Goal: Task Accomplishment & Management: Manage account settings

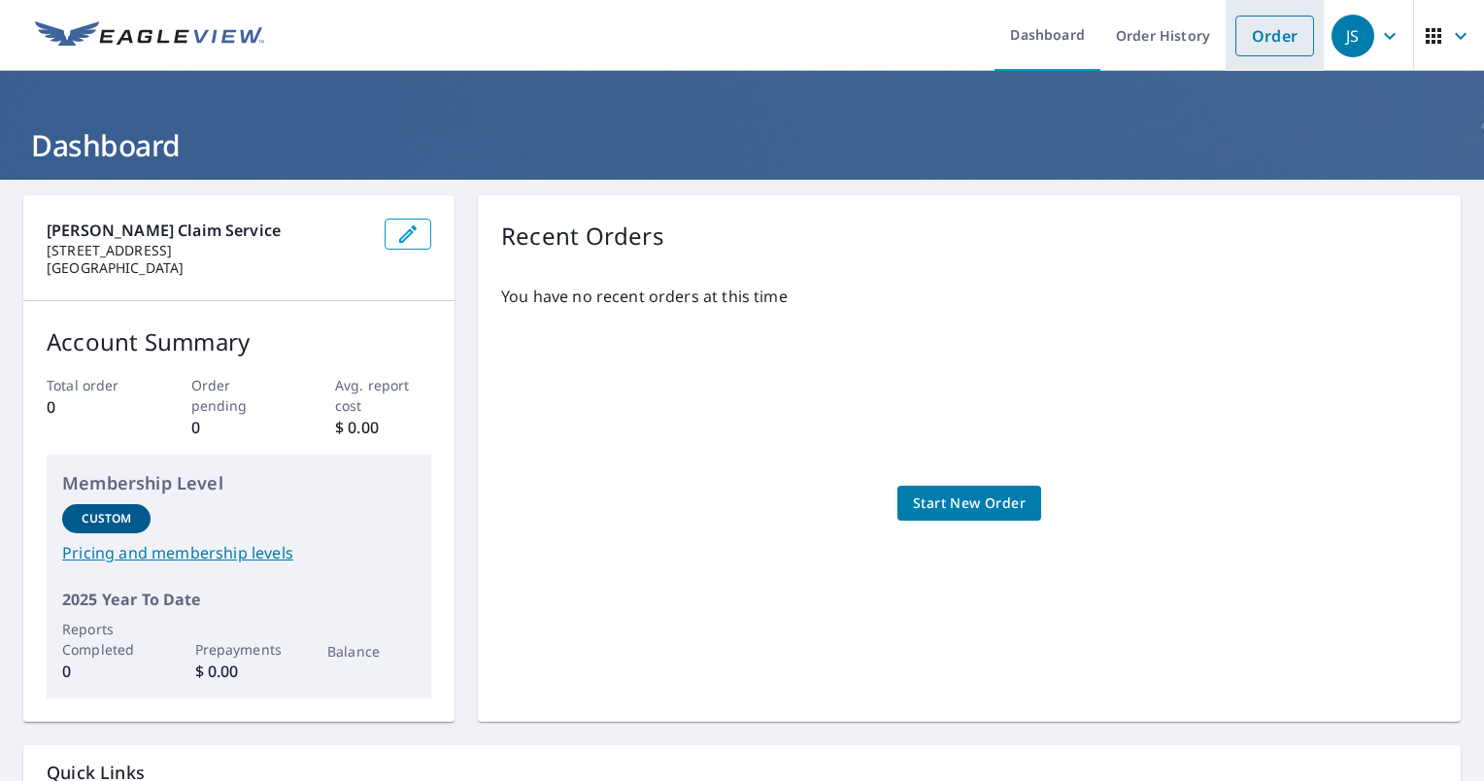
click at [1269, 42] on link "Order" at bounding box center [1274, 36] width 79 height 41
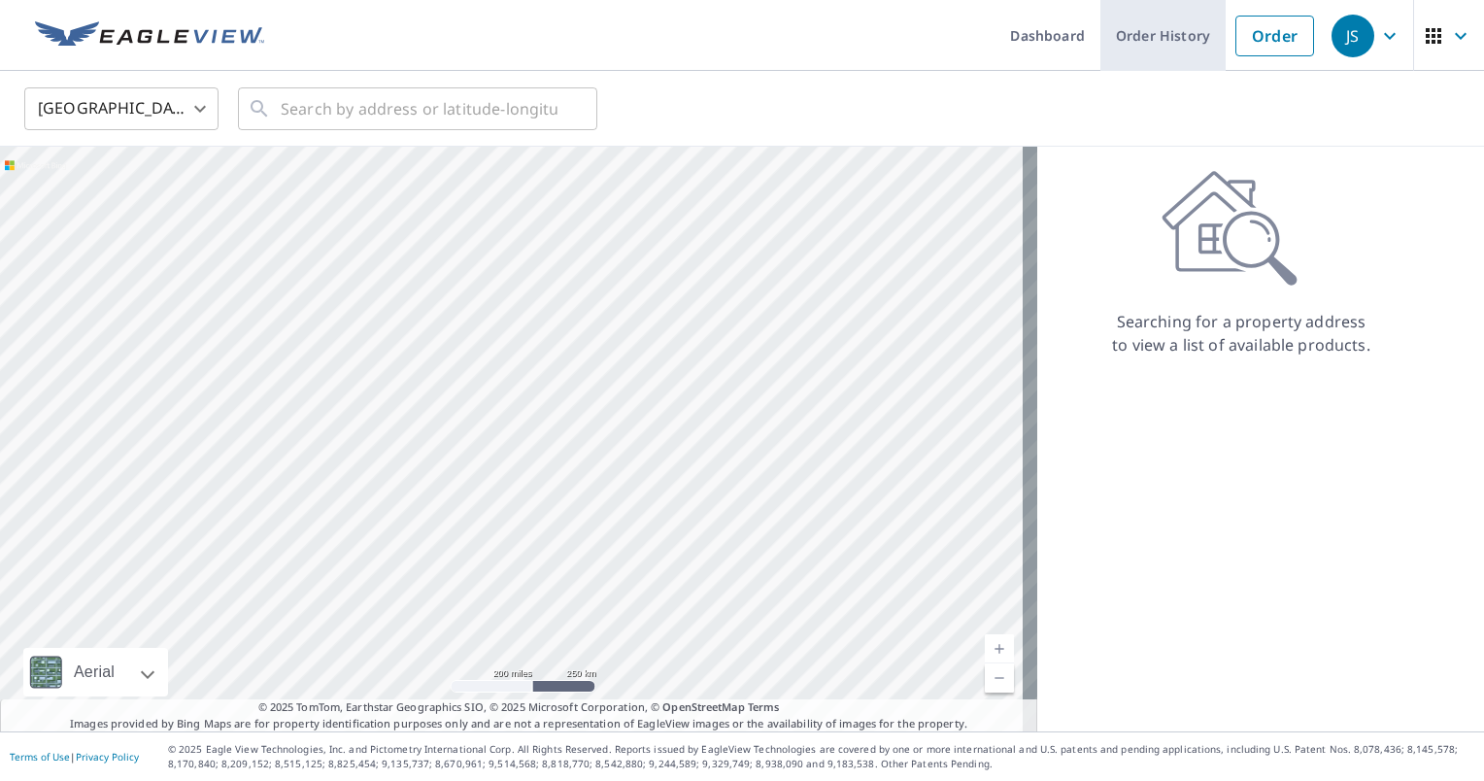
click at [1144, 35] on link "Order History" at bounding box center [1162, 35] width 125 height 71
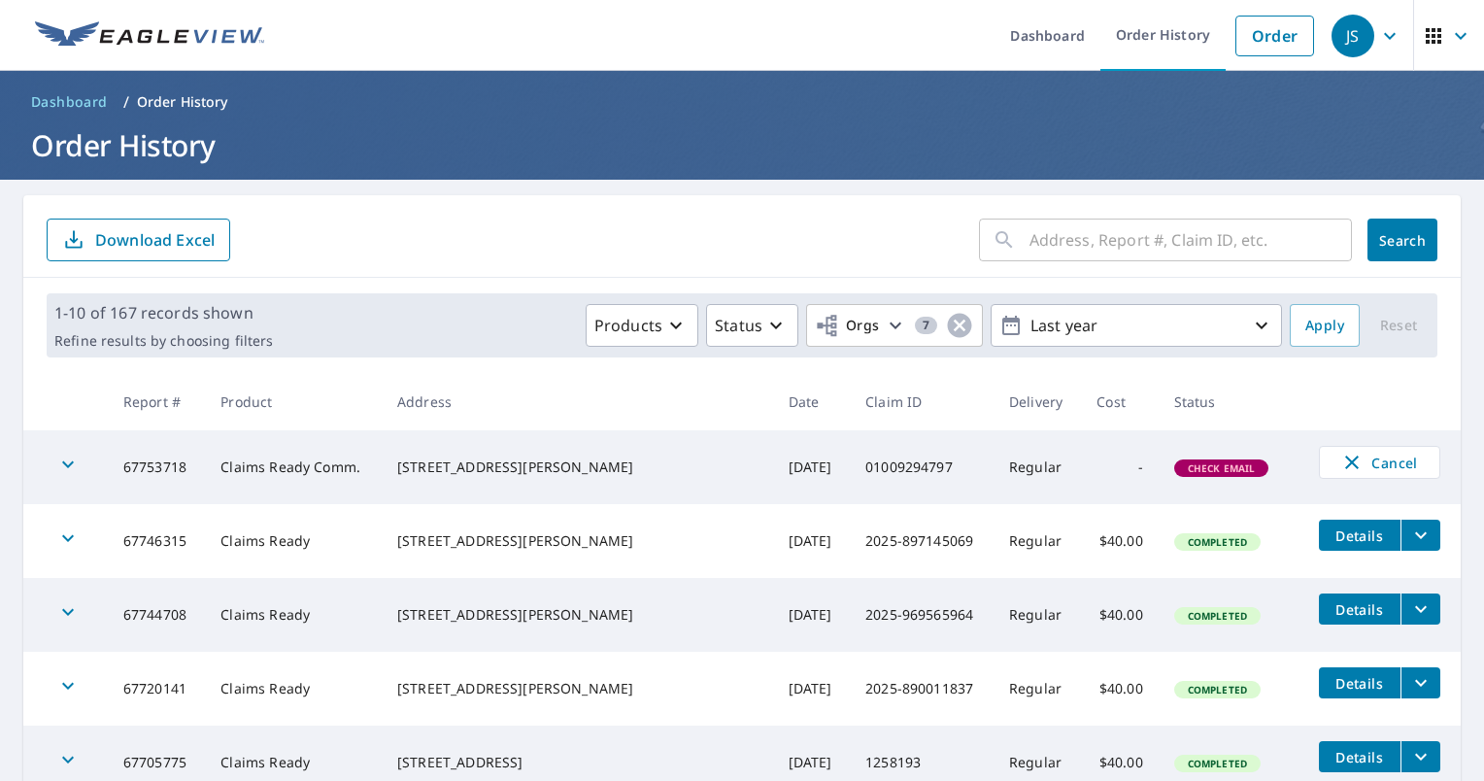
click at [167, 464] on td "67753718" at bounding box center [157, 467] width 98 height 74
copy td "67753718"
click at [1455, 34] on icon "button" at bounding box center [1461, 35] width 12 height 7
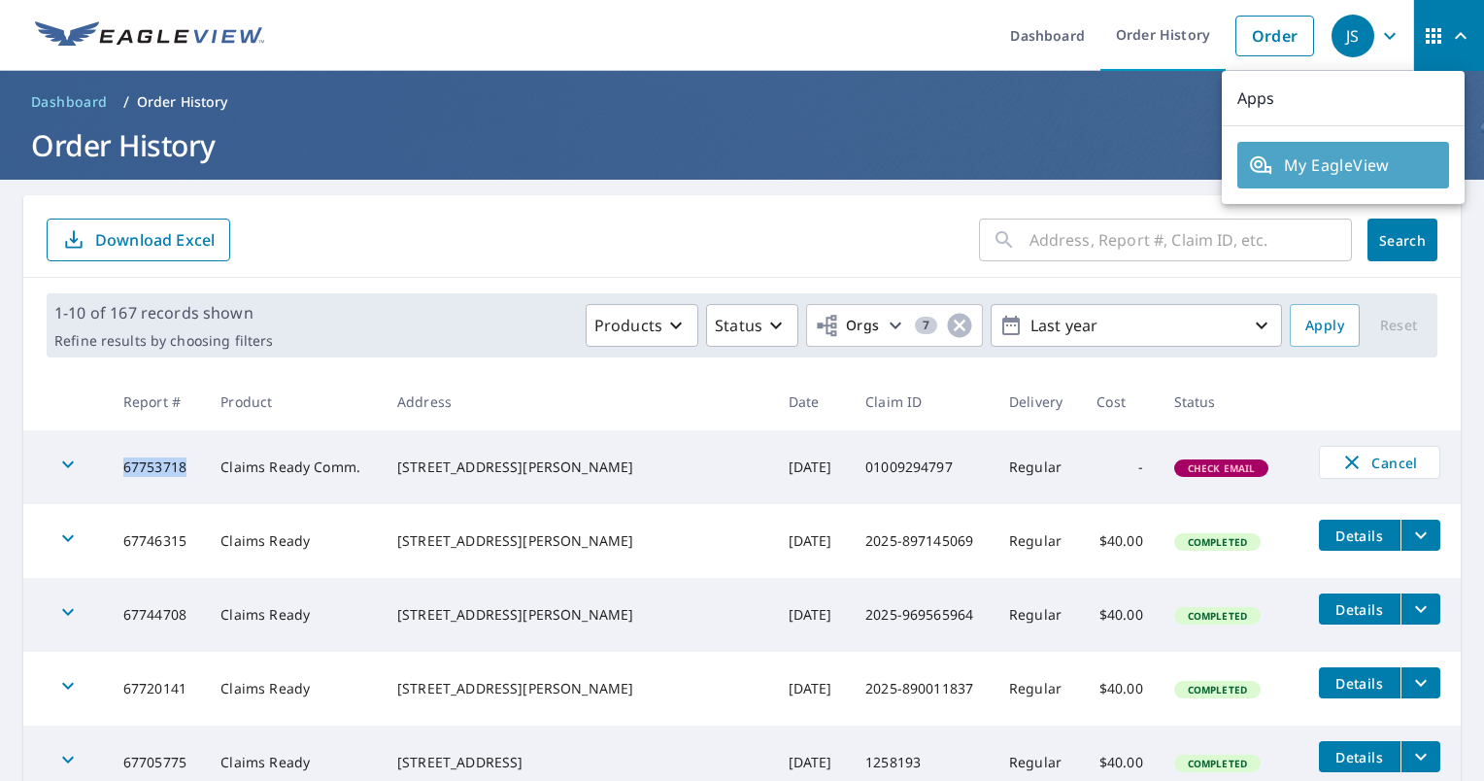
click at [1372, 165] on span "My EagleView" at bounding box center [1343, 164] width 188 height 23
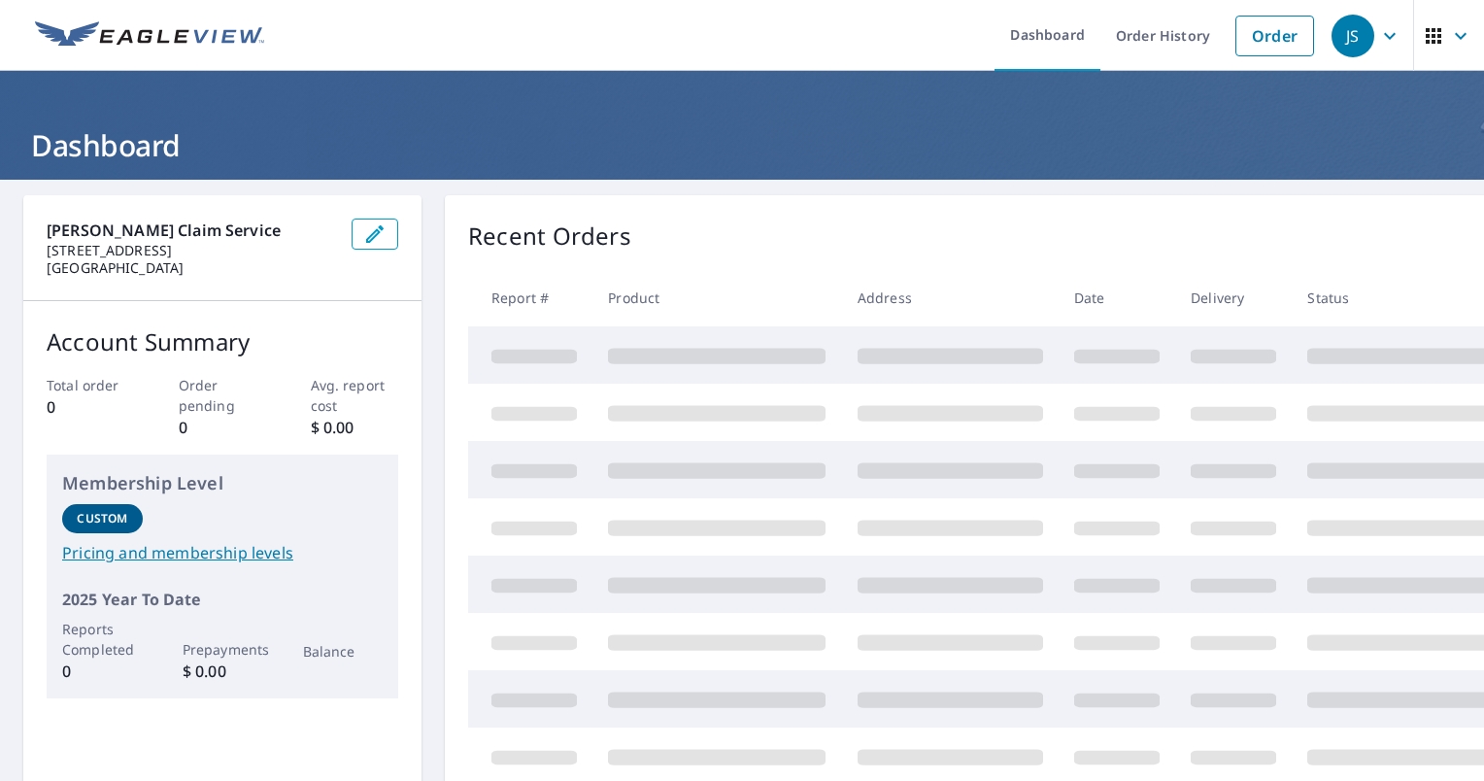
click at [1378, 38] on icon "button" at bounding box center [1389, 35] width 23 height 23
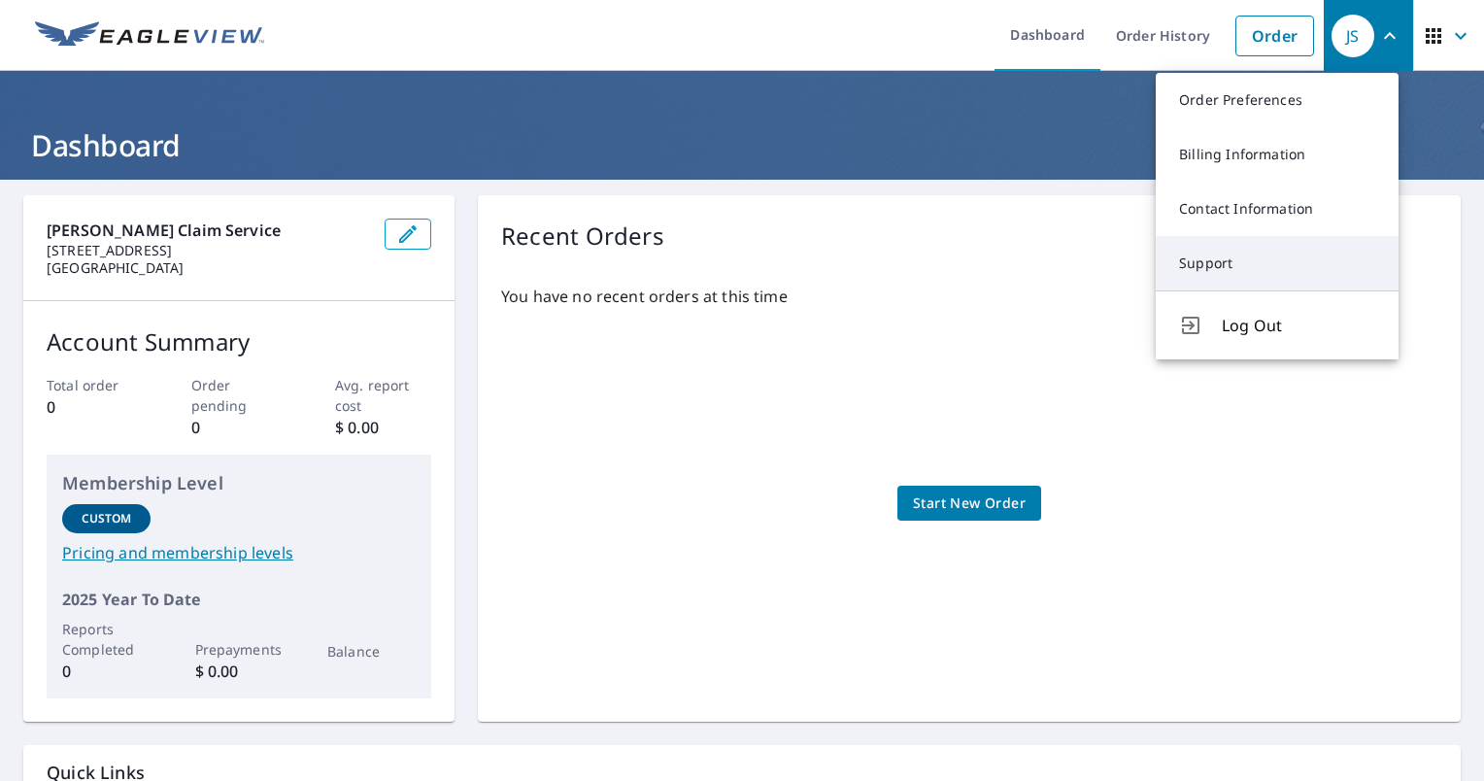
click at [1221, 253] on link "Support" at bounding box center [1277, 263] width 243 height 54
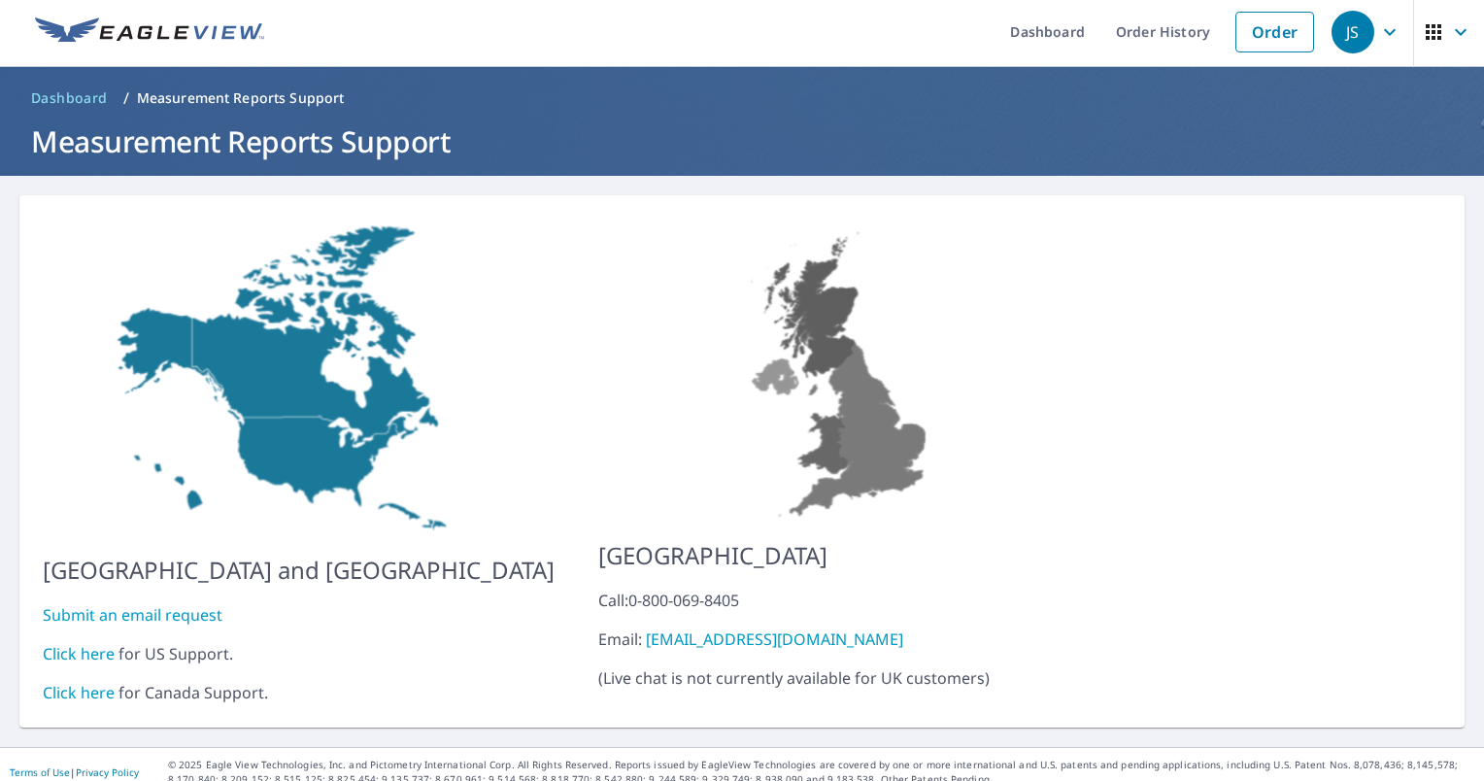
scroll to position [4, 0]
click at [72, 643] on link "Click here" at bounding box center [79, 653] width 72 height 21
drag, startPoint x: 1138, startPoint y: 30, endPoint x: 1141, endPoint y: 47, distance: 16.8
click at [1138, 30] on link "Order History" at bounding box center [1162, 31] width 125 height 71
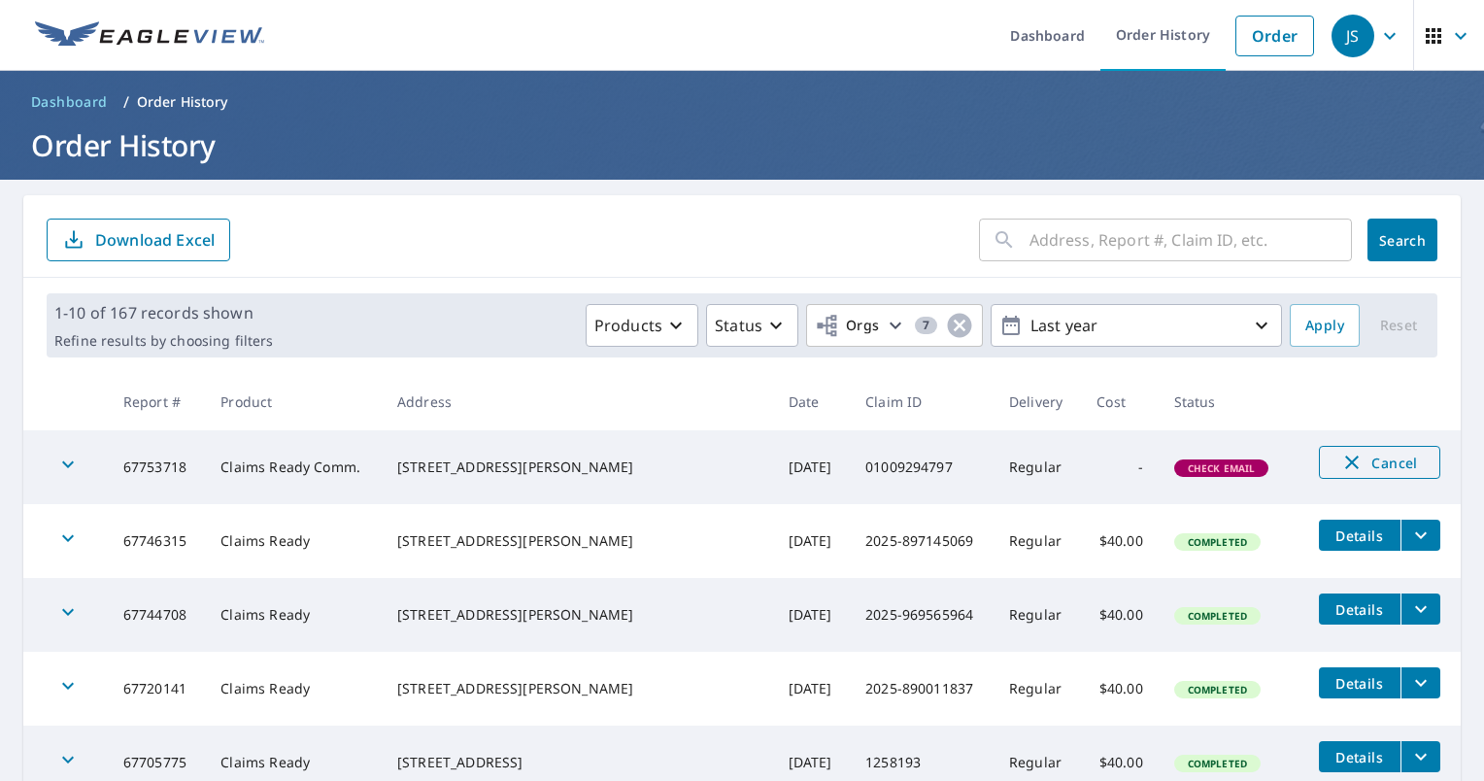
click at [1365, 473] on span "Cancel" at bounding box center [1379, 462] width 81 height 23
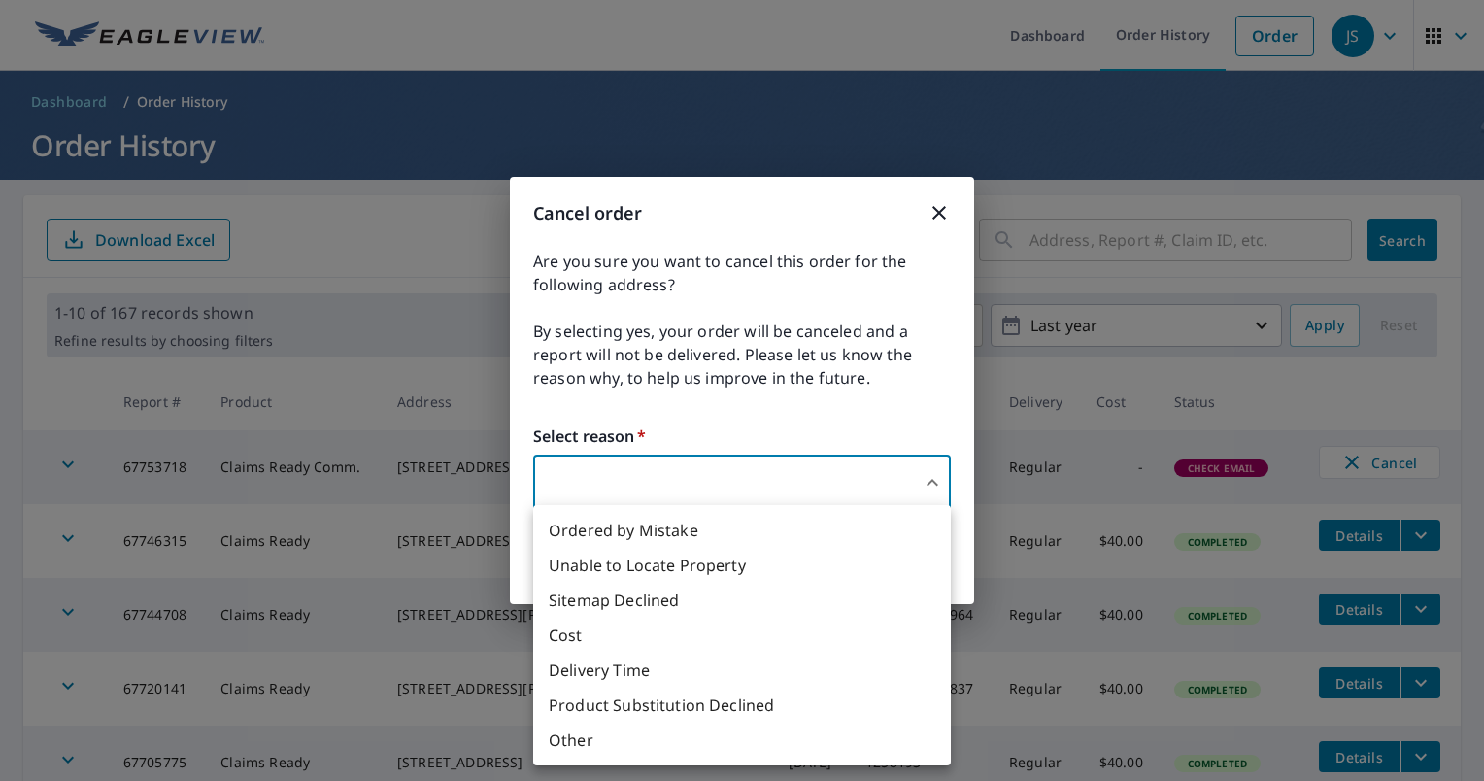
click at [813, 479] on body "JS JS Dashboard Order History Order JS Dashboard / Order History Order History …" at bounding box center [742, 390] width 1484 height 781
click at [774, 744] on li "Other" at bounding box center [742, 740] width 418 height 35
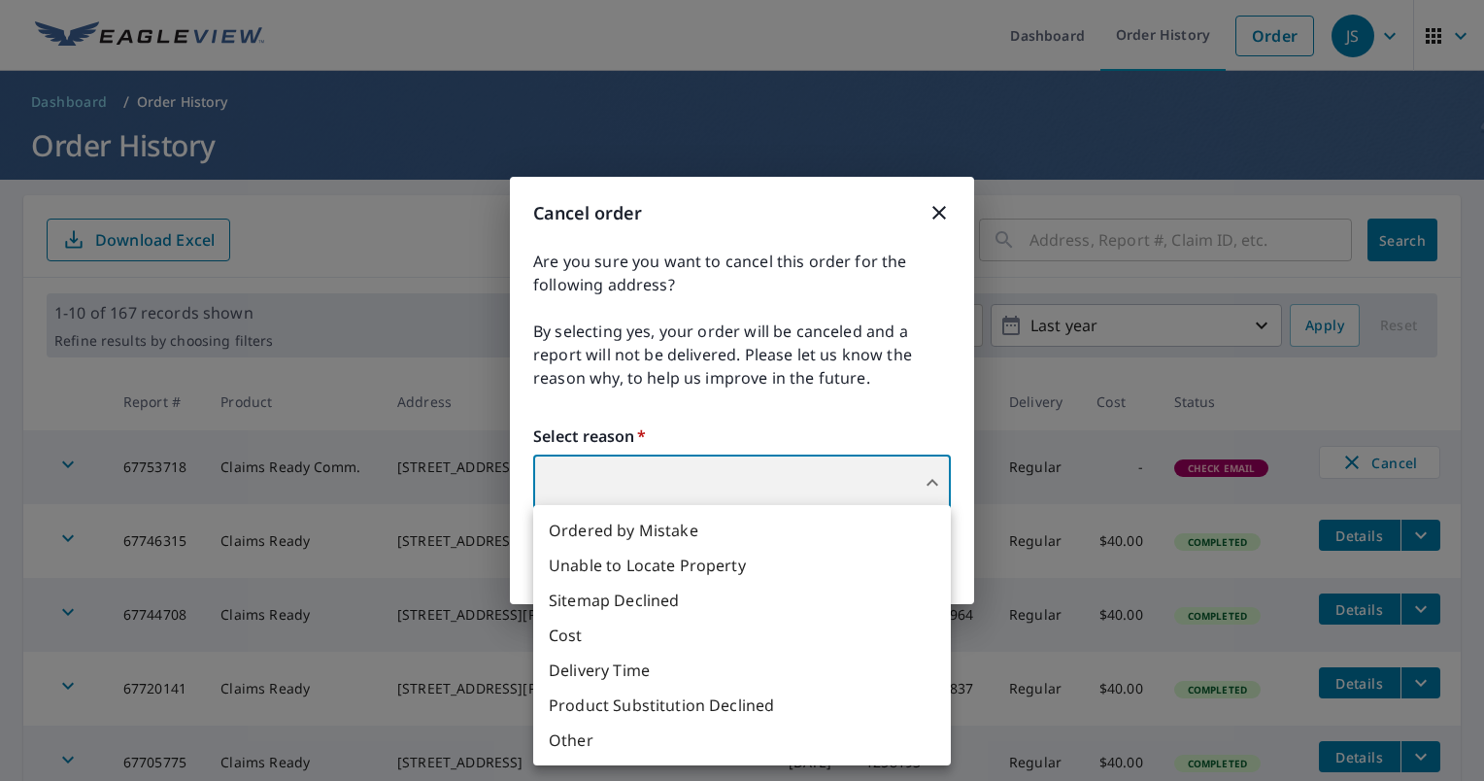
type input "36"
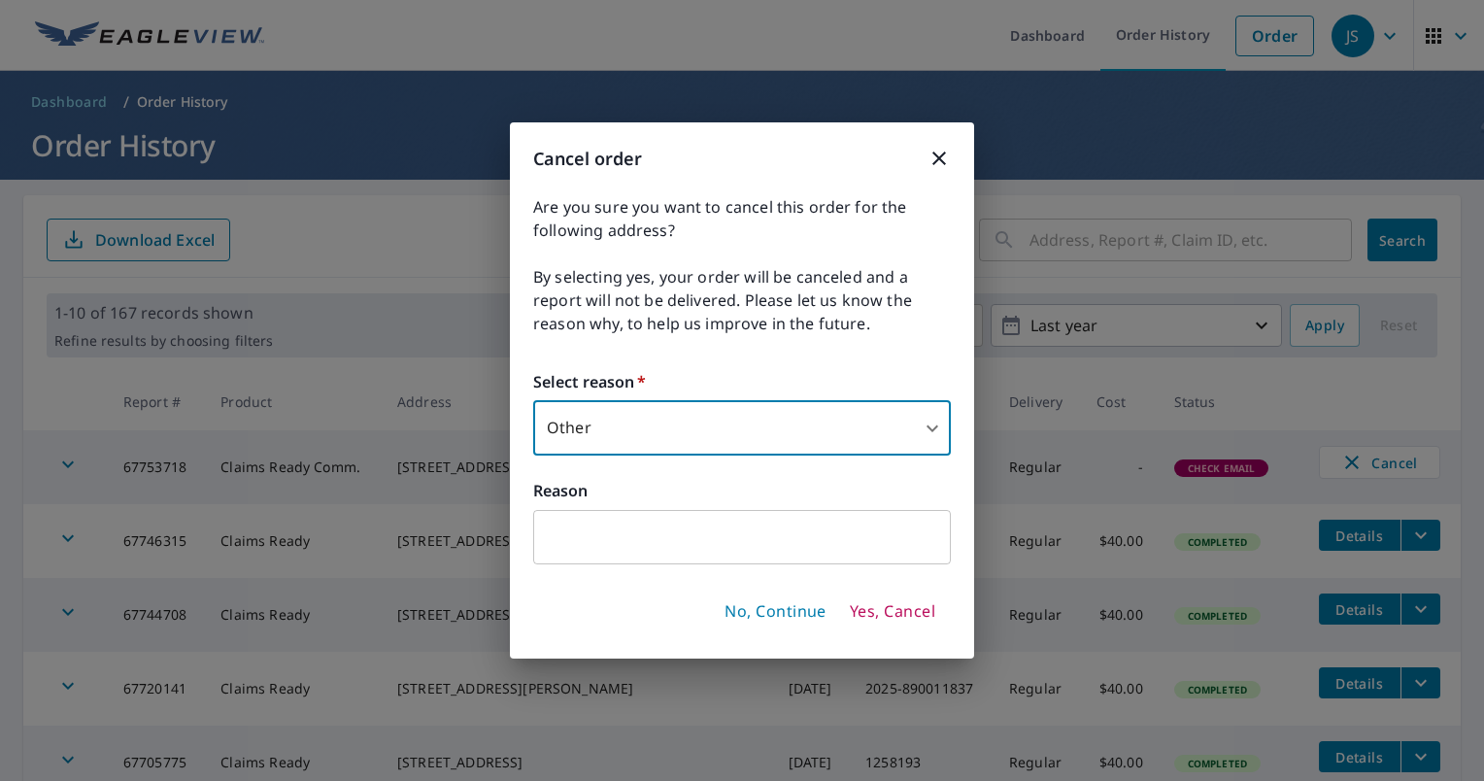
click at [740, 543] on input "text" at bounding box center [742, 537] width 418 height 54
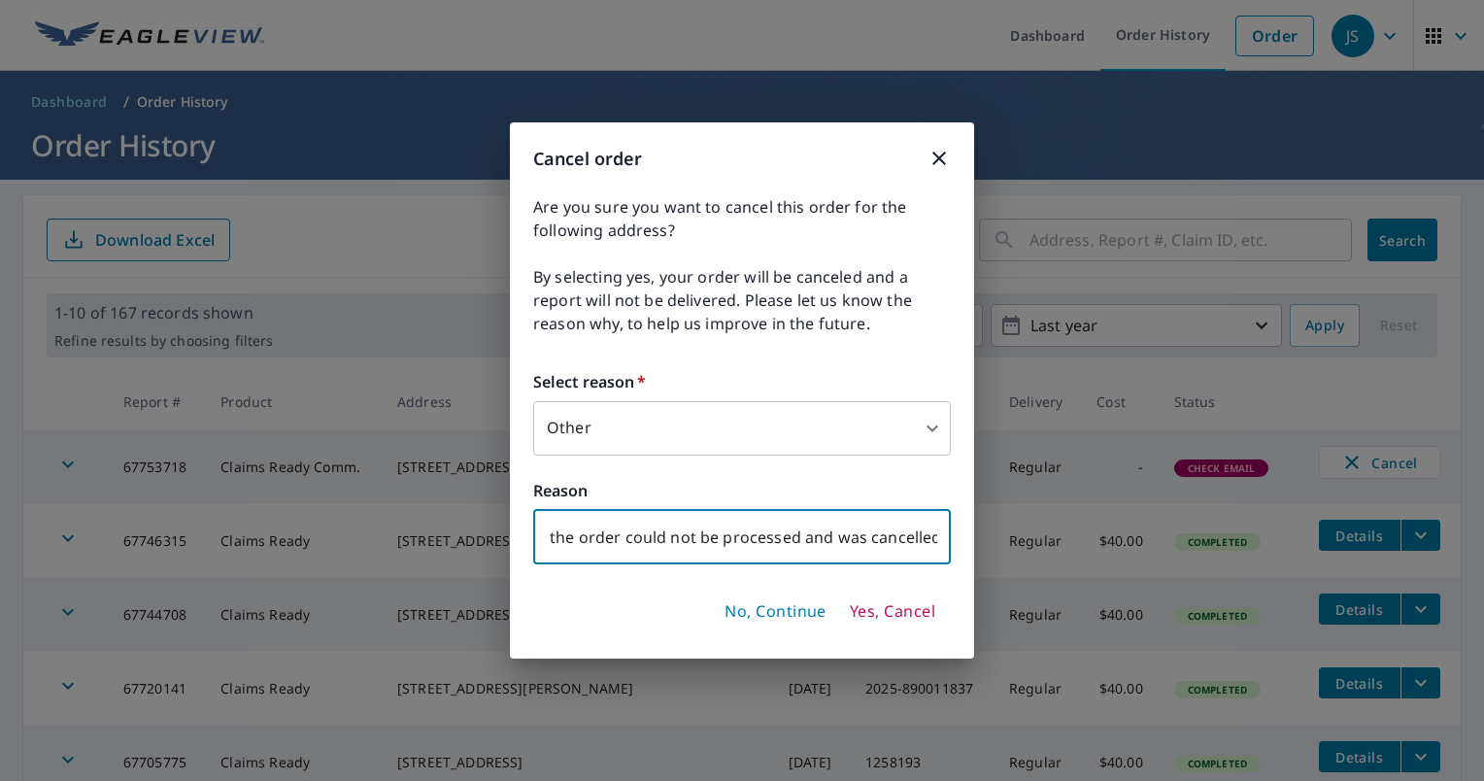
scroll to position [0, 151]
type input "System alert stated the order could not be processed and was cancelled."
click at [917, 615] on span "Yes, Cancel" at bounding box center [892, 611] width 85 height 21
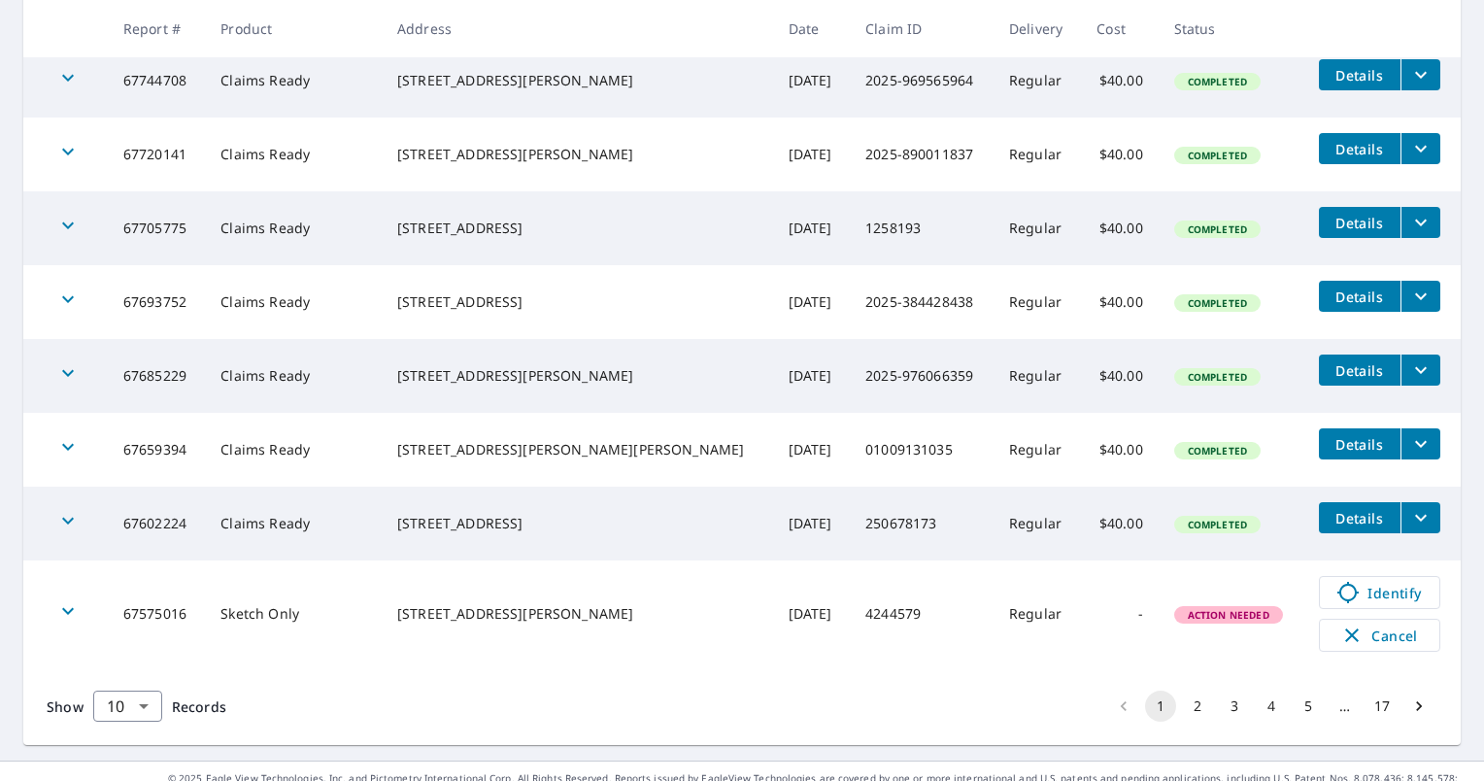
scroll to position [680, 0]
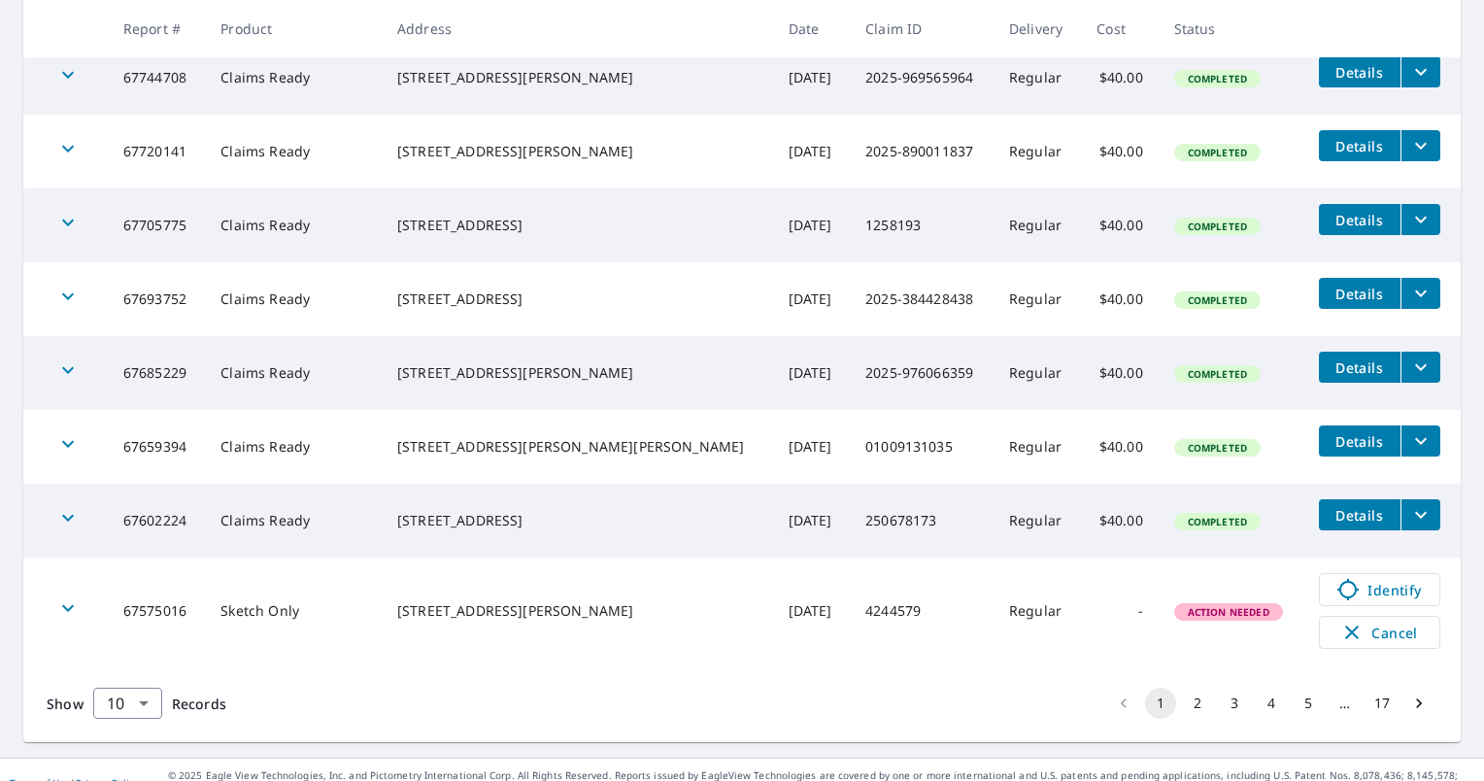
drag, startPoint x: 4, startPoint y: 276, endPoint x: 82, endPoint y: 201, distance: 107.8
click at [4, 276] on main "Your order has been closed You will not be charged. If you need any further ass…" at bounding box center [742, 129] width 1484 height 1258
